Goal: Navigation & Orientation: Find specific page/section

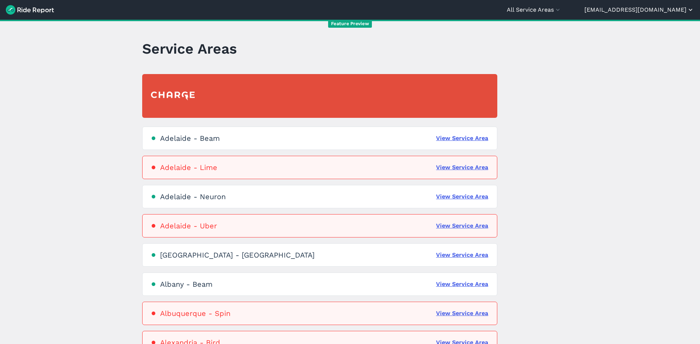
drag, startPoint x: 653, startPoint y: 5, endPoint x: 659, endPoint y: 14, distance: 11.0
click at [654, 8] on header "All Service Areas All Service Areas Adelaide - Beam Adelaide - Lime Adelaide - …" at bounding box center [350, 10] width 700 height 20
click at [561, 10] on icon "button" at bounding box center [557, 9] width 7 height 7
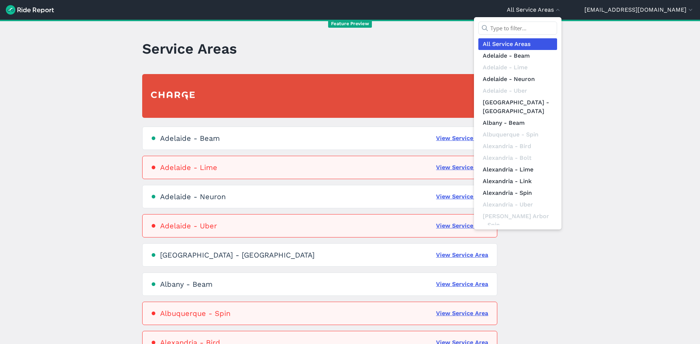
drag, startPoint x: 572, startPoint y: 36, endPoint x: 571, endPoint y: 30, distance: 5.5
click at [557, 35] on div at bounding box center [517, 30] width 79 height 17
drag, startPoint x: 572, startPoint y: 25, endPoint x: 581, endPoint y: 27, distance: 9.0
click at [557, 25] on input "text" at bounding box center [517, 28] width 79 height 13
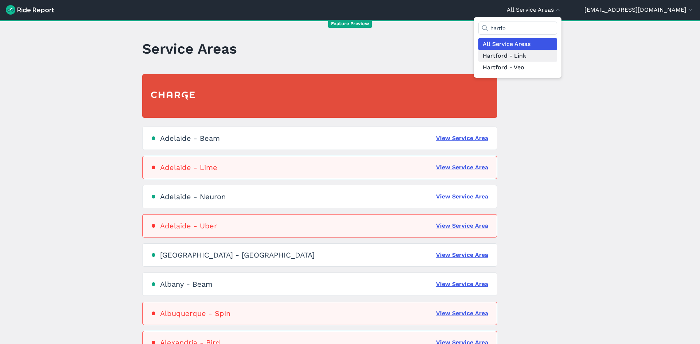
type input "hartfo"
click at [557, 57] on link "Hartford - Link" at bounding box center [517, 56] width 79 height 12
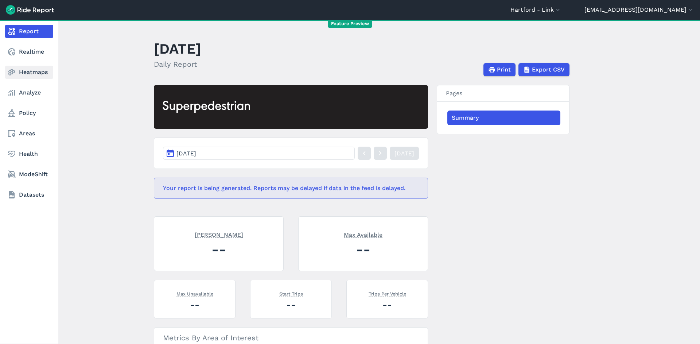
click at [26, 76] on link "Heatmaps" at bounding box center [29, 72] width 48 height 13
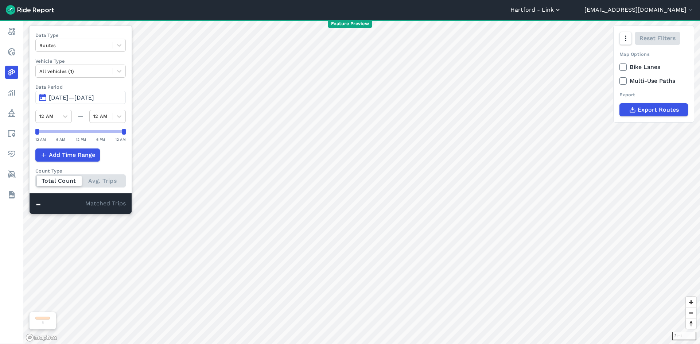
click at [561, 11] on button "Hartford - Link" at bounding box center [535, 9] width 51 height 9
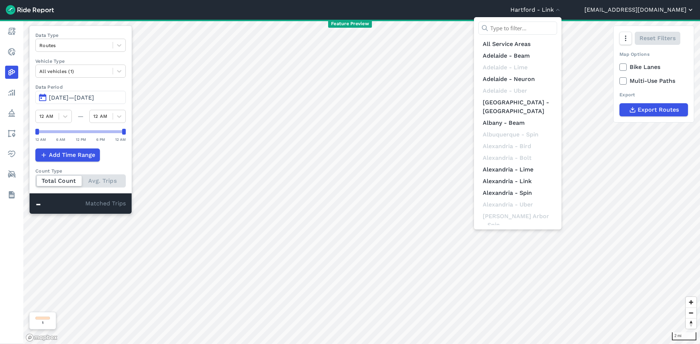
click at [666, 12] on div at bounding box center [350, 172] width 700 height 344
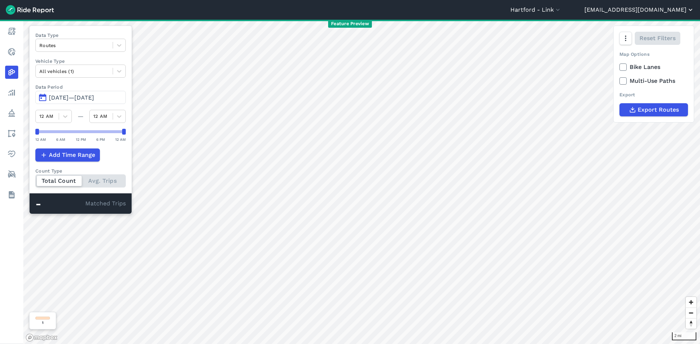
click at [666, 12] on button "[EMAIL_ADDRESS][DOMAIN_NAME]" at bounding box center [639, 9] width 110 height 9
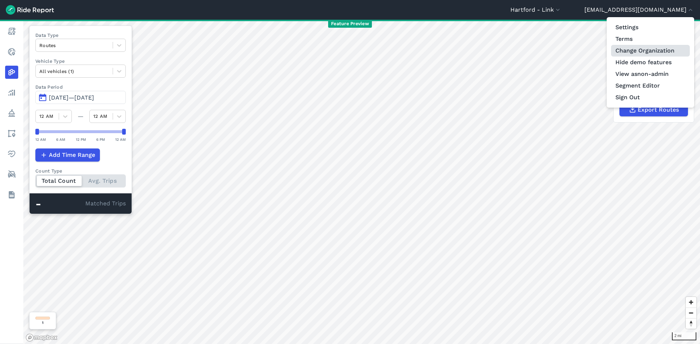
click at [647, 49] on link "Change Organization" at bounding box center [650, 51] width 79 height 12
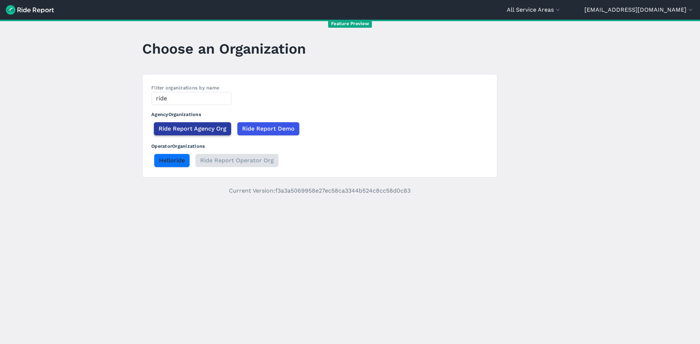
type input "ride"
click at [212, 135] on button "Ride Report Agency Org" at bounding box center [192, 128] width 77 height 13
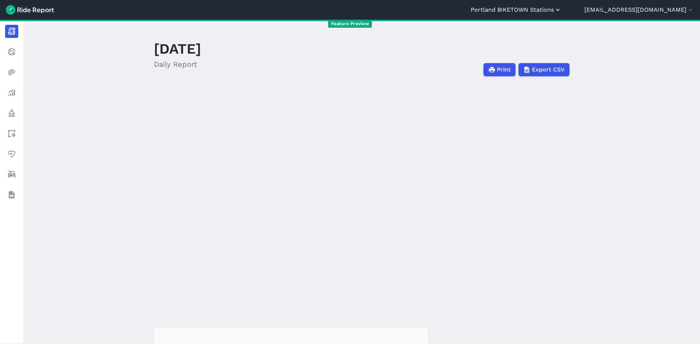
click at [561, 13] on button "Portland BIKETOWN Stations" at bounding box center [516, 9] width 91 height 9
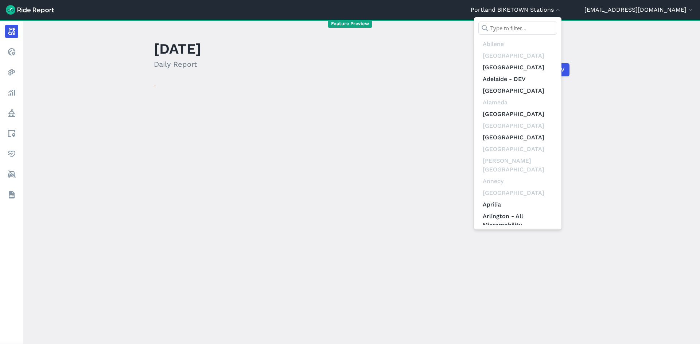
click at [557, 26] on input "text" at bounding box center [517, 28] width 79 height 13
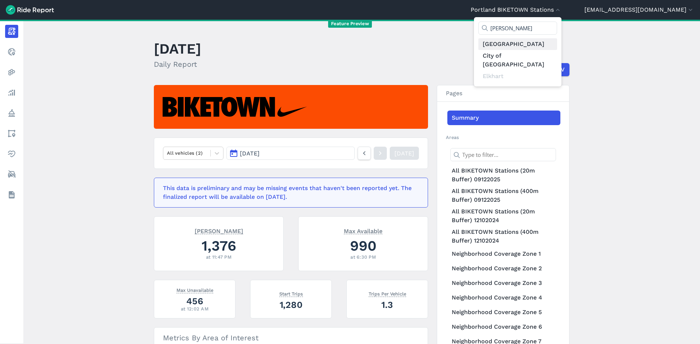
type input "hart"
click at [555, 40] on link "[GEOGRAPHIC_DATA]" at bounding box center [517, 44] width 79 height 12
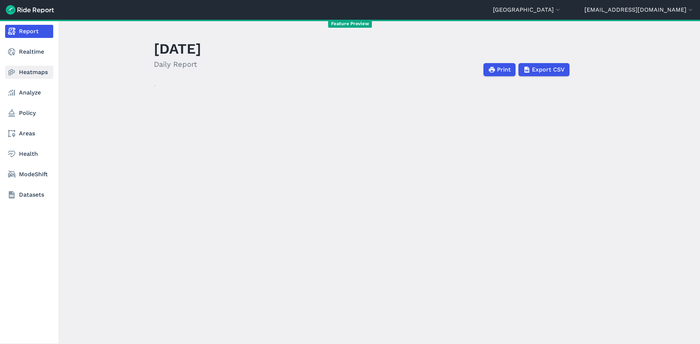
click at [37, 68] on link "Heatmaps" at bounding box center [29, 72] width 48 height 13
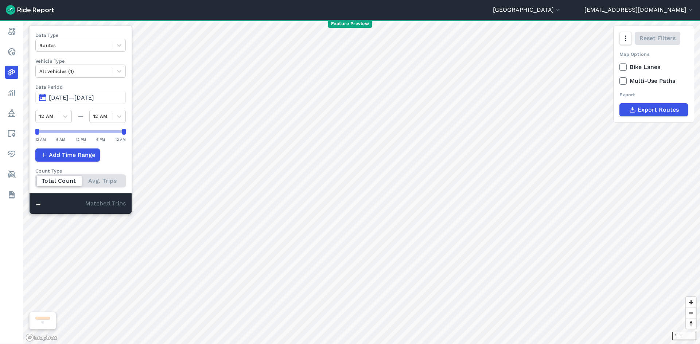
click at [94, 96] on span "Jul 3, 2025—Oct 1, 2025" at bounding box center [71, 97] width 45 height 7
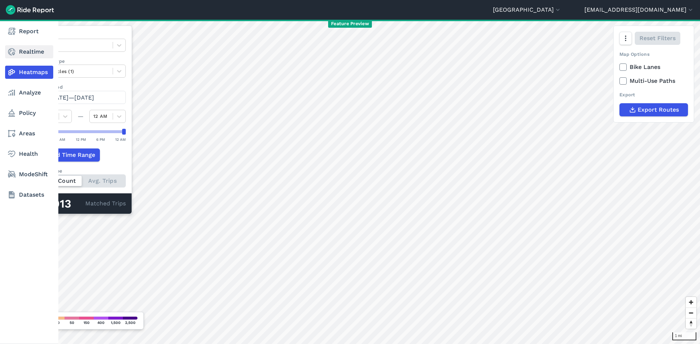
click at [18, 52] on link "Realtime" at bounding box center [29, 51] width 48 height 13
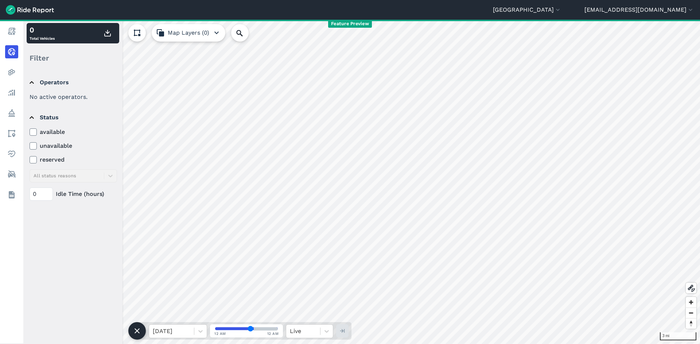
click at [440, 9] on div "[GEOGRAPHIC_DATA] [GEOGRAPHIC_DATA] [GEOGRAPHIC_DATA] [GEOGRAPHIC_DATA] [GEOGRA…" at bounding box center [350, 172] width 700 height 344
